Goal: Transaction & Acquisition: Purchase product/service

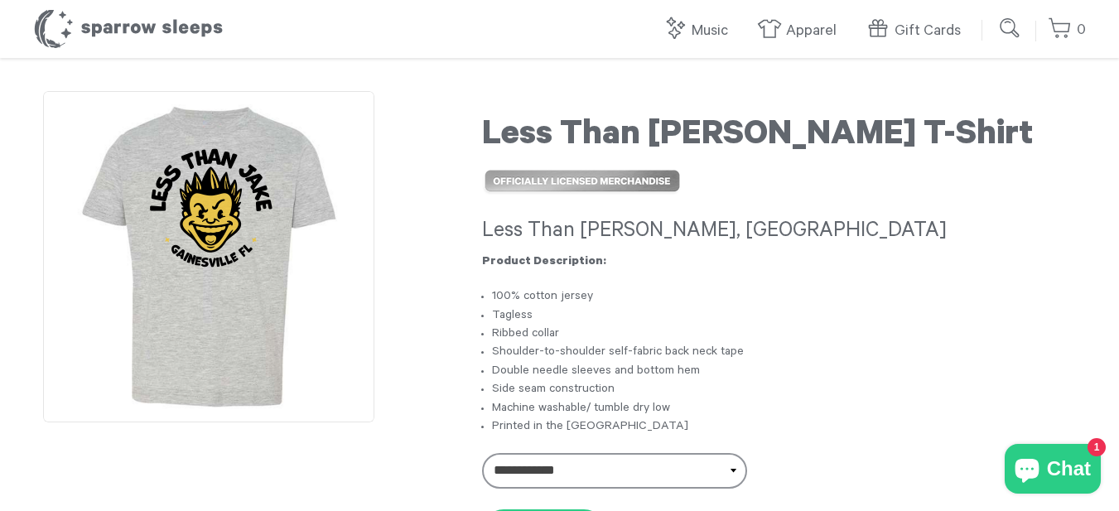
drag, startPoint x: 229, startPoint y: 198, endPoint x: 486, endPoint y: 130, distance: 264.9
click at [486, 130] on h1 "Less Than [PERSON_NAME] T-Shirt" at bounding box center [779, 137] width 594 height 41
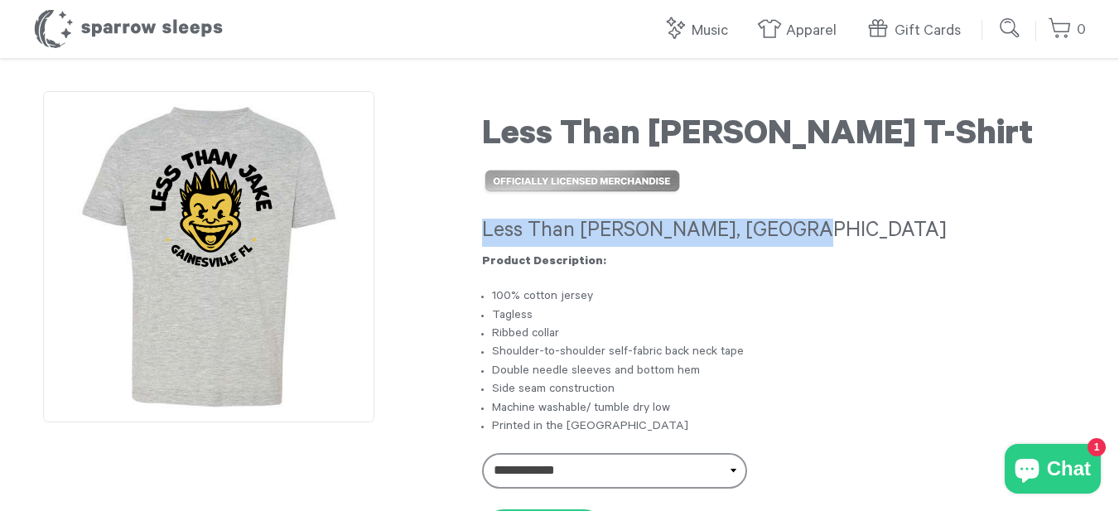
drag, startPoint x: 486, startPoint y: 223, endPoint x: 786, endPoint y: 206, distance: 301.2
click at [786, 206] on div "Less Than Jake - Gainesville, FL Product Description: 100% cotton jersey Tagles…" at bounding box center [779, 304] width 594 height 268
copy h3 "Less Than Jake - Gainesville, FL"
click at [885, 246] on h3 "Less Than Jake - Gainesville, FL" at bounding box center [779, 233] width 594 height 28
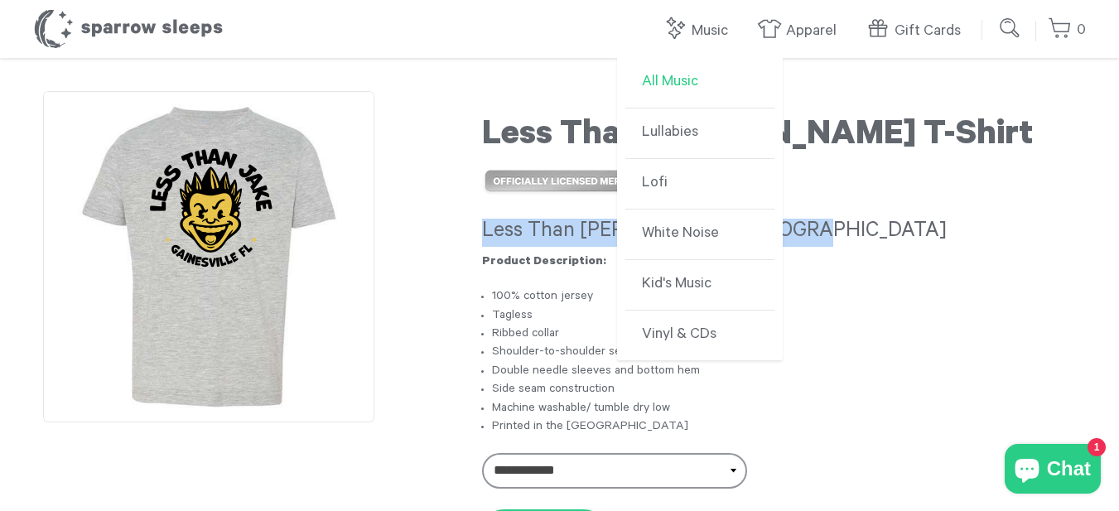
click at [682, 82] on link "All Music" at bounding box center [700, 83] width 149 height 51
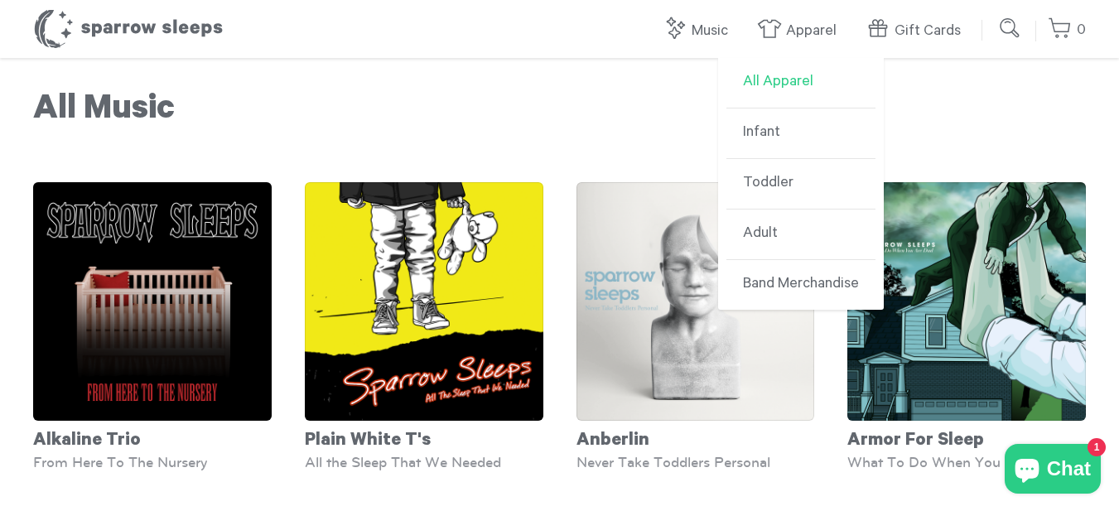
click at [786, 83] on link "All Apparel" at bounding box center [801, 83] width 149 height 51
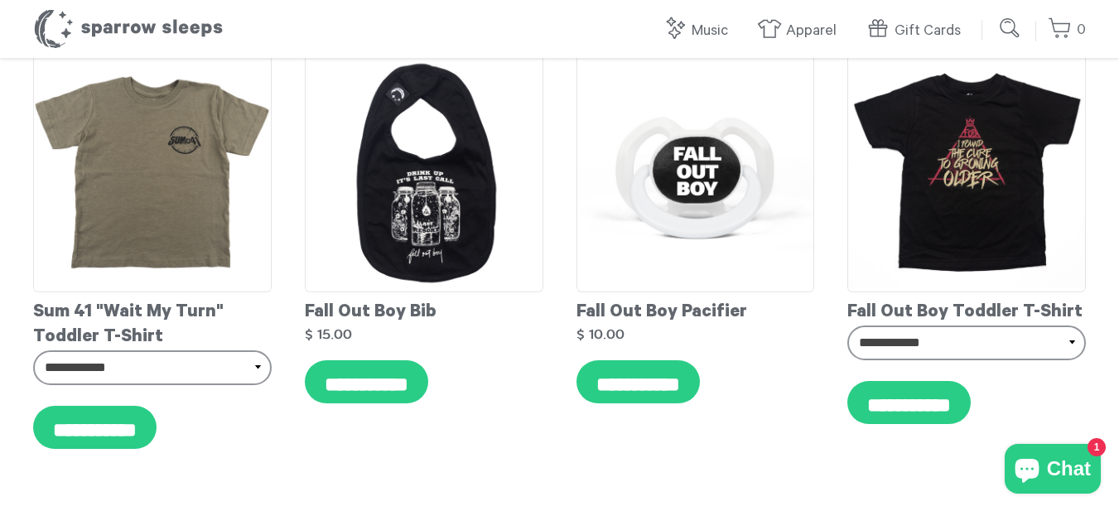
scroll to position [3231, 0]
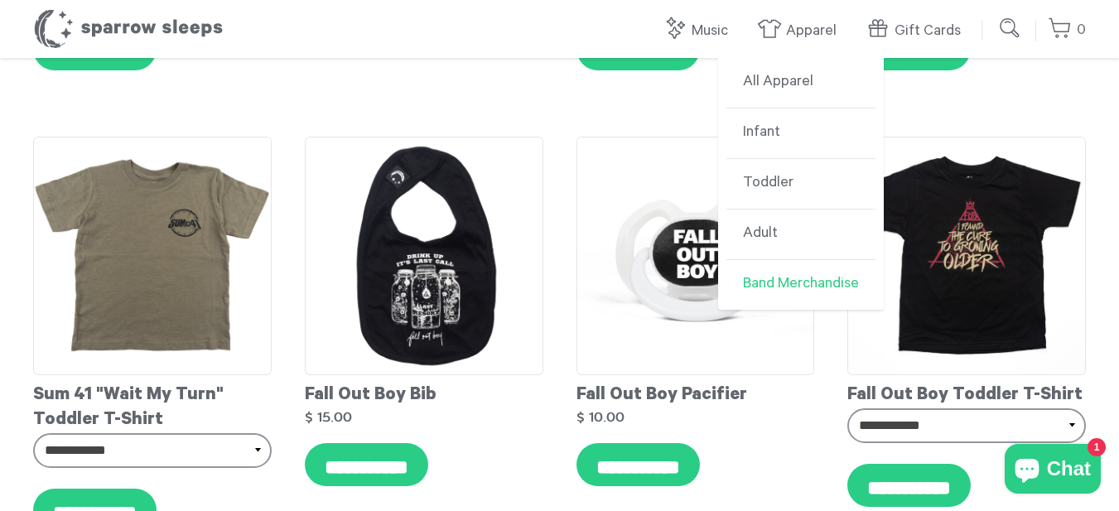
click at [764, 284] on link "Band Merchandise" at bounding box center [801, 285] width 149 height 50
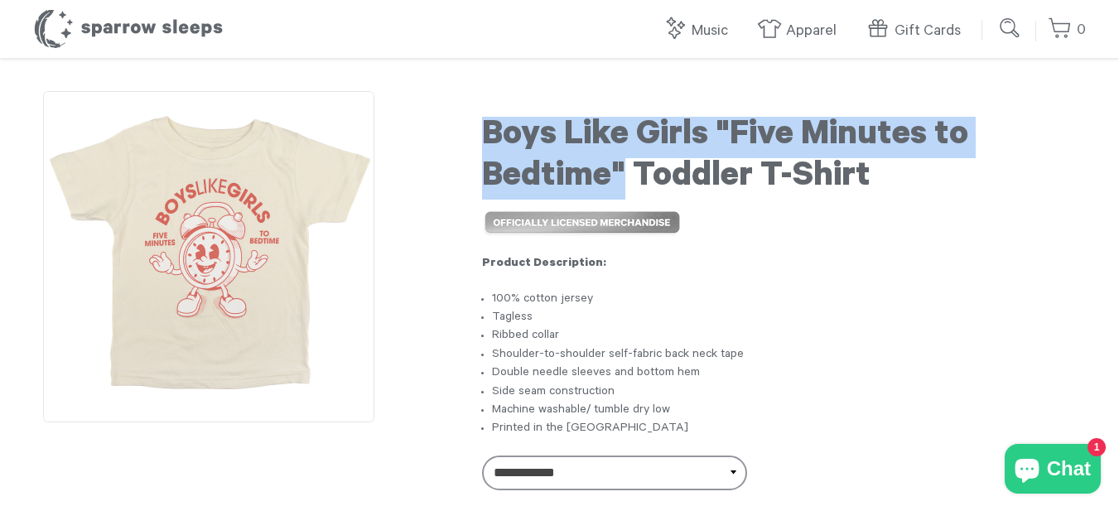
drag, startPoint x: 483, startPoint y: 130, endPoint x: 623, endPoint y: 171, distance: 145.8
click at [623, 171] on h1 "Boys Like Girls "Five Minutes to Bedtime" Toddler T-Shirt" at bounding box center [779, 158] width 594 height 83
copy h1 "Boys Like Girls "Five Minutes to Bedtime""
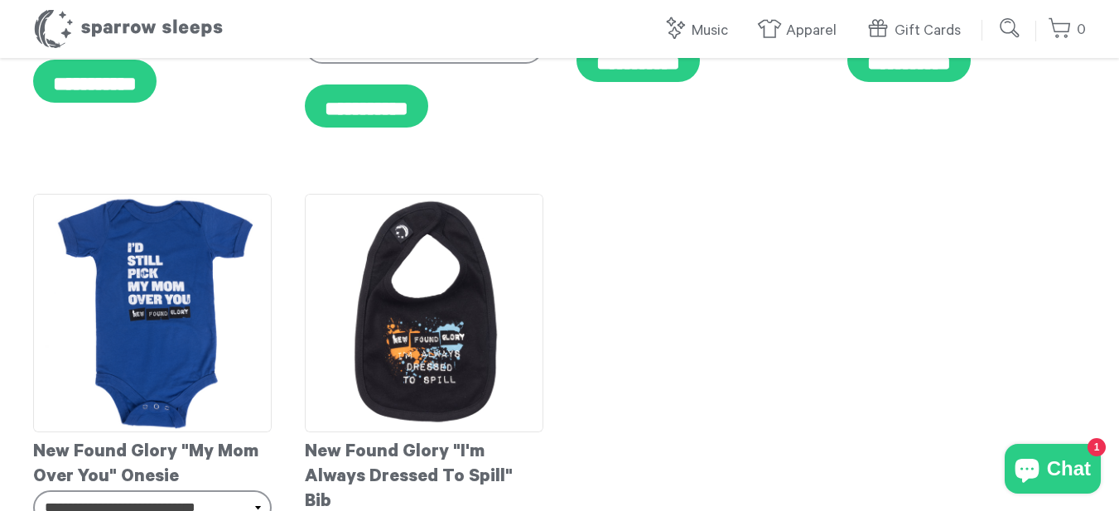
scroll to position [1077, 0]
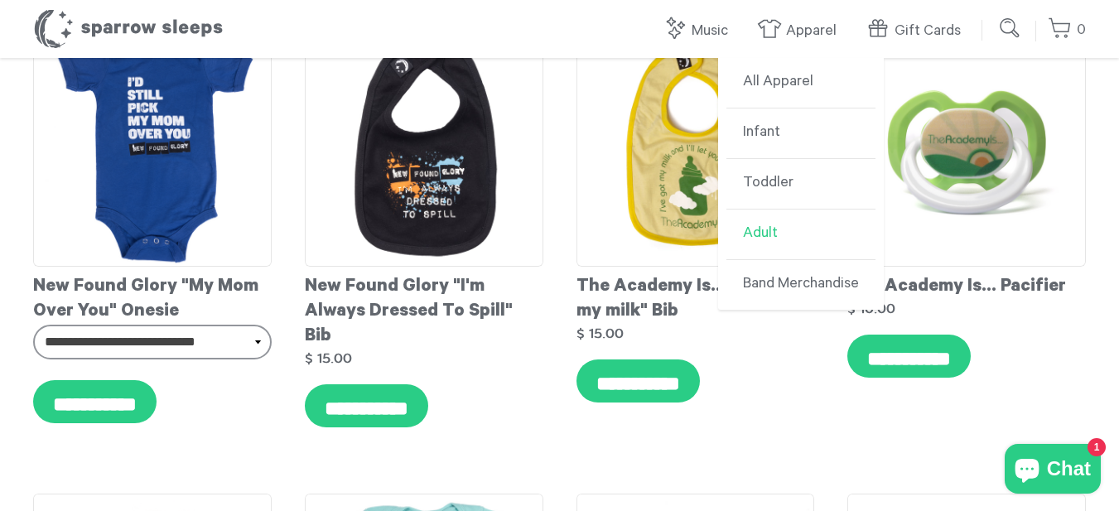
click at [764, 231] on link "Adult" at bounding box center [801, 235] width 149 height 51
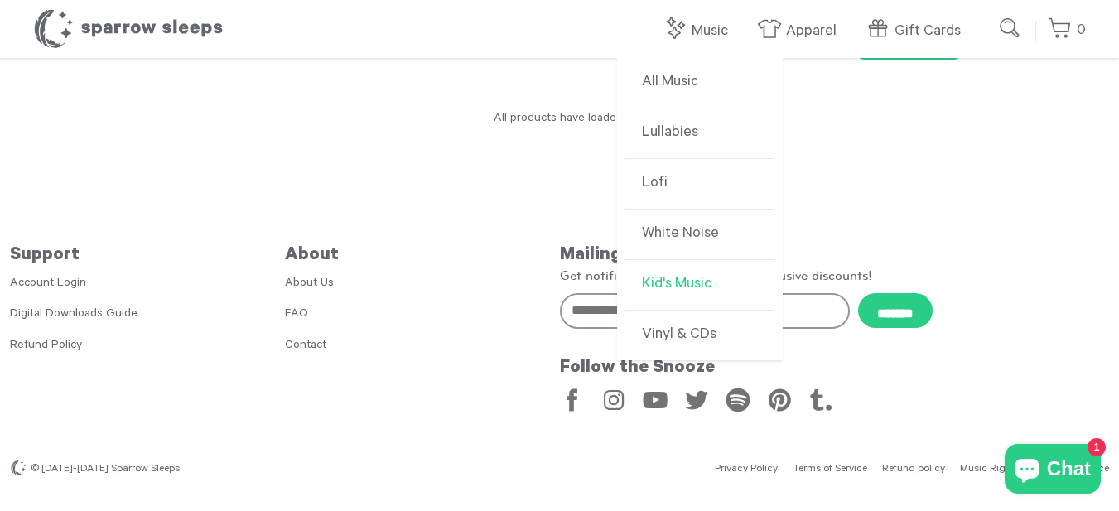
scroll to position [1291, 0]
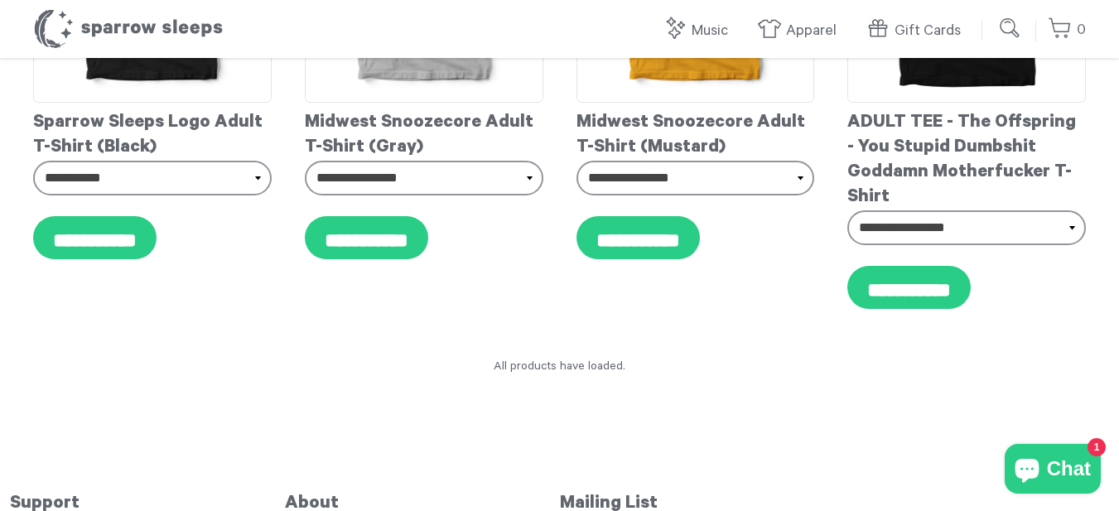
click at [597, 367] on div "All products have loaded." at bounding box center [559, 368] width 1119 height 18
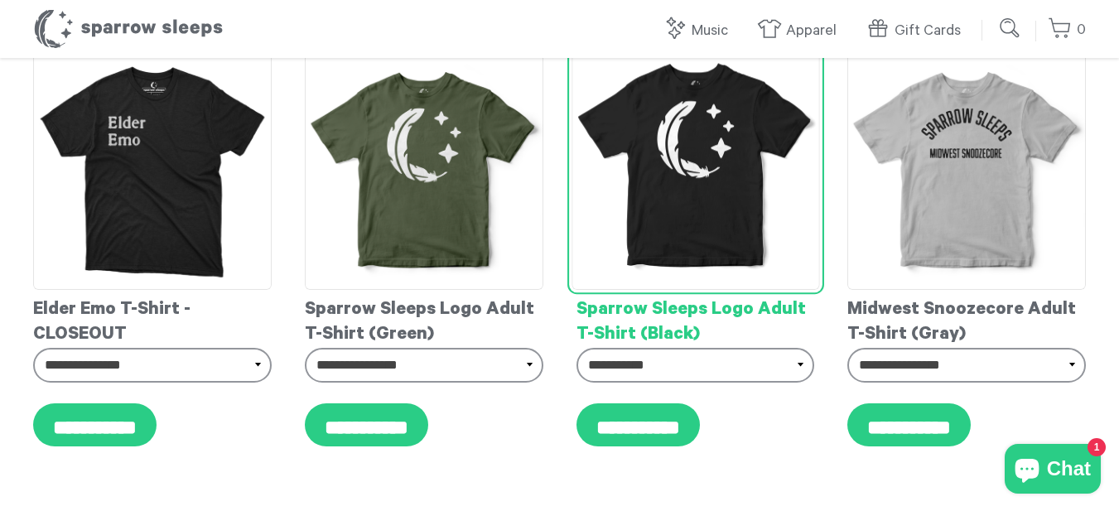
scroll to position [0, 0]
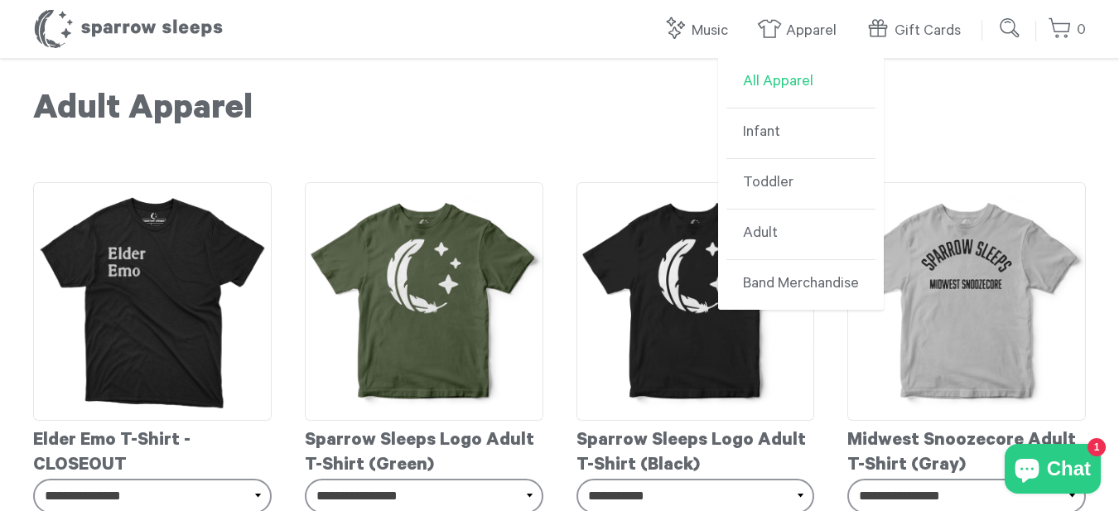
click at [791, 77] on link "All Apparel" at bounding box center [801, 83] width 149 height 51
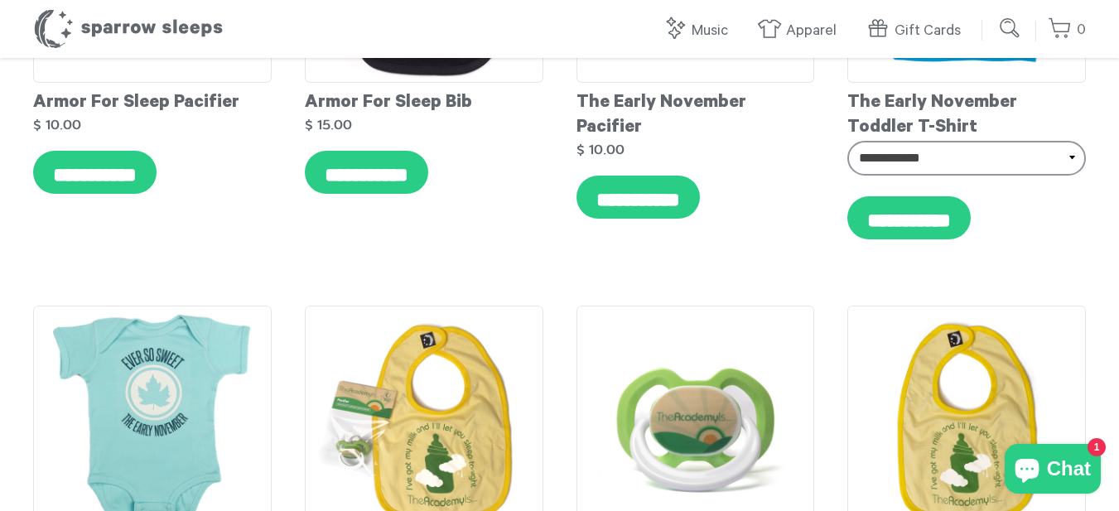
scroll to position [9723, 0]
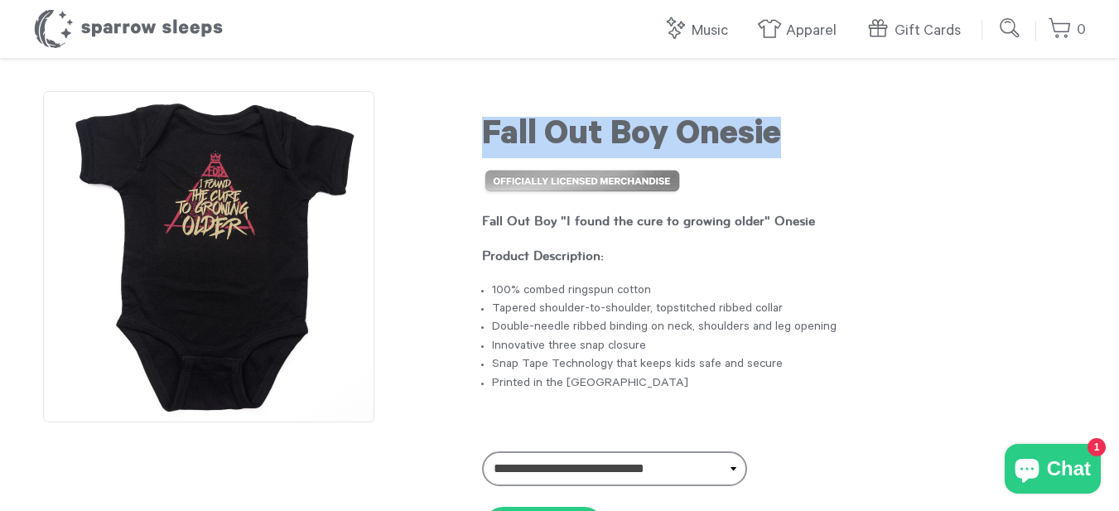
drag, startPoint x: 490, startPoint y: 131, endPoint x: 814, endPoint y: 125, distance: 324.0
click at [814, 125] on h1 "Fall Out Boy Onesie" at bounding box center [779, 137] width 594 height 41
copy h1 "Fall Out Boy Onesie"
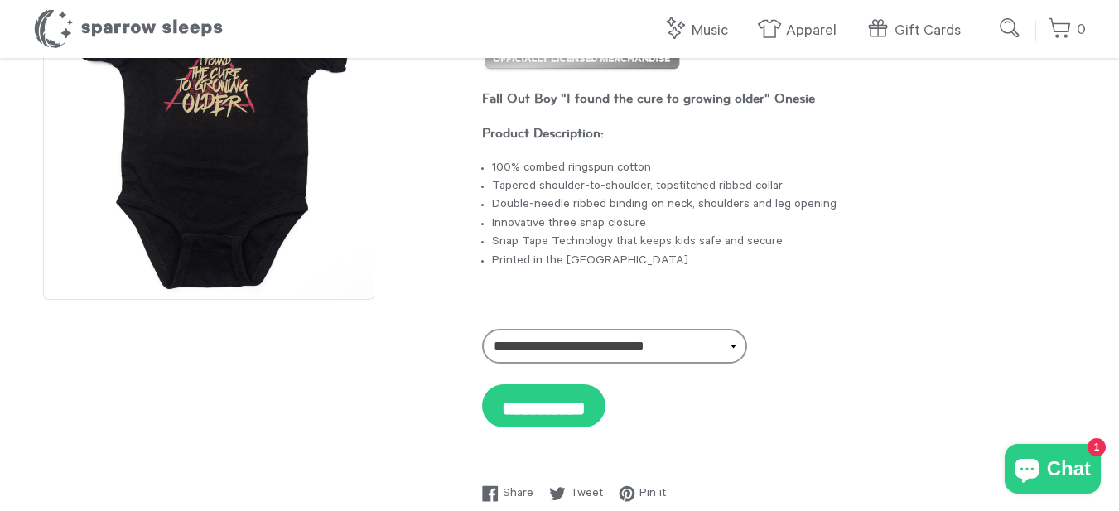
scroll to position [40, 0]
